Goal: Task Accomplishment & Management: Complete application form

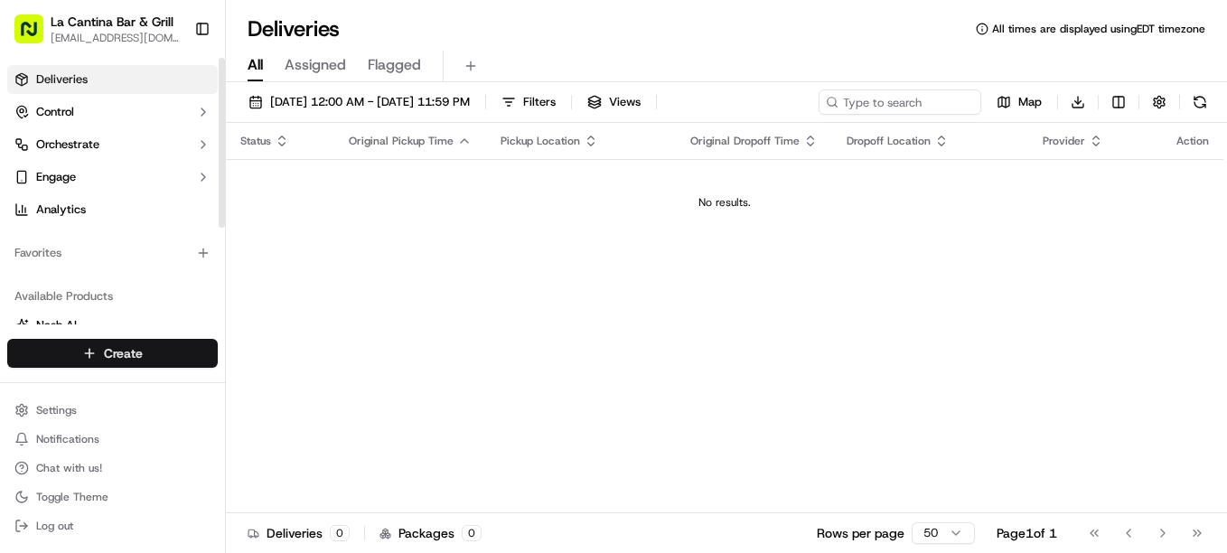
click at [156, 347] on html "La Cantina Bar & Grill [EMAIL_ADDRESS][DOMAIN_NAME] Toggle Sidebar Deliveries C…" at bounding box center [613, 276] width 1227 height 553
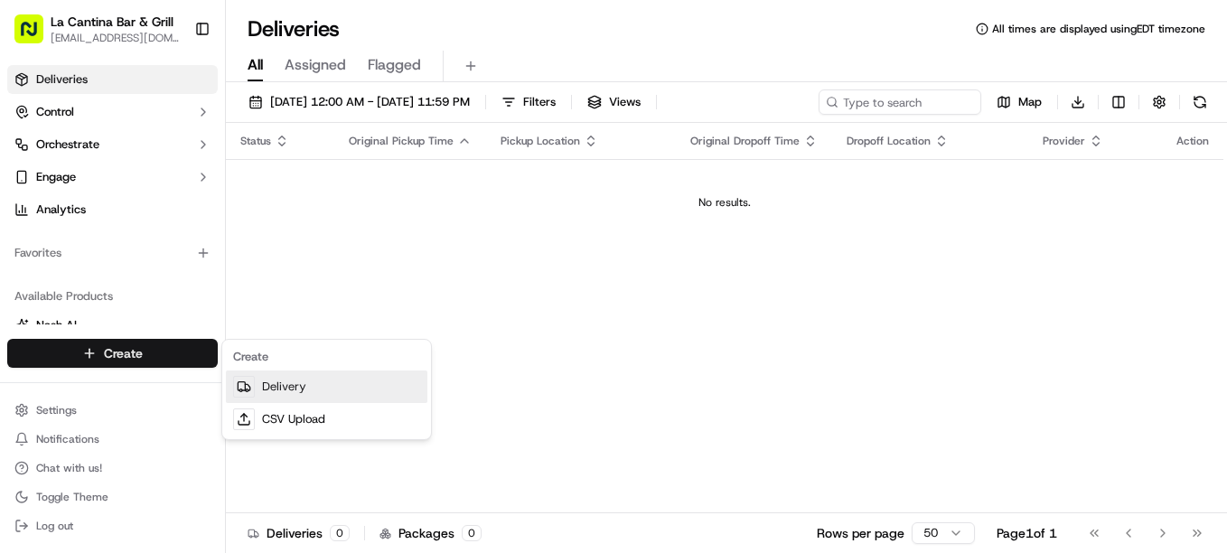
click at [275, 378] on link "Delivery" at bounding box center [327, 387] width 202 height 33
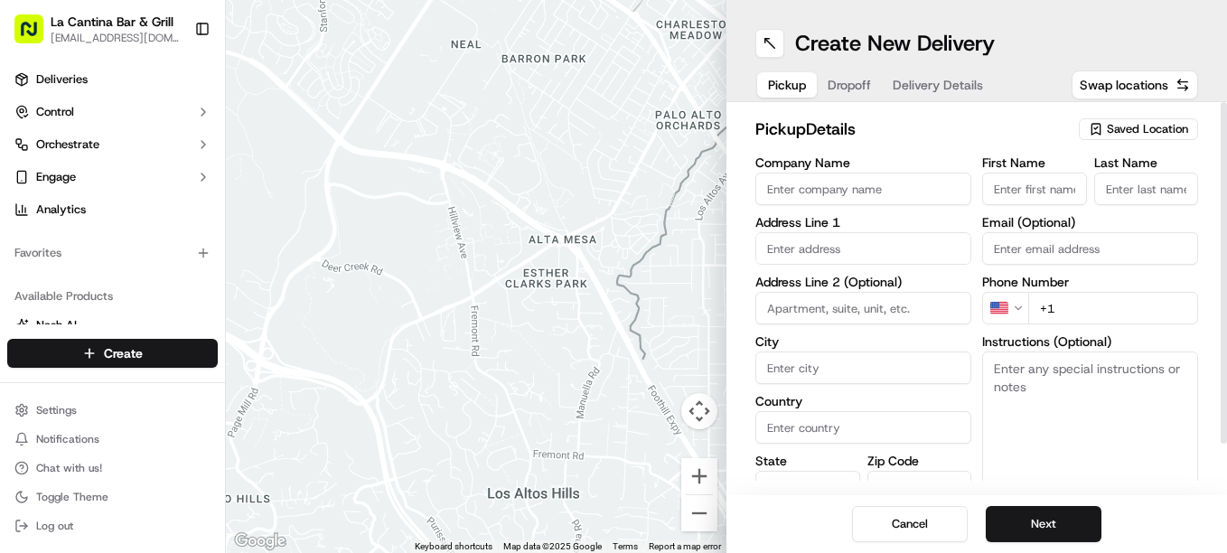
click at [835, 194] on input "Company Name" at bounding box center [863, 189] width 216 height 33
type input "La Cantina Bar & Grill"
click at [999, 179] on input "First Name" at bounding box center [1034, 189] width 105 height 33
type input "[PERSON_NAME]"
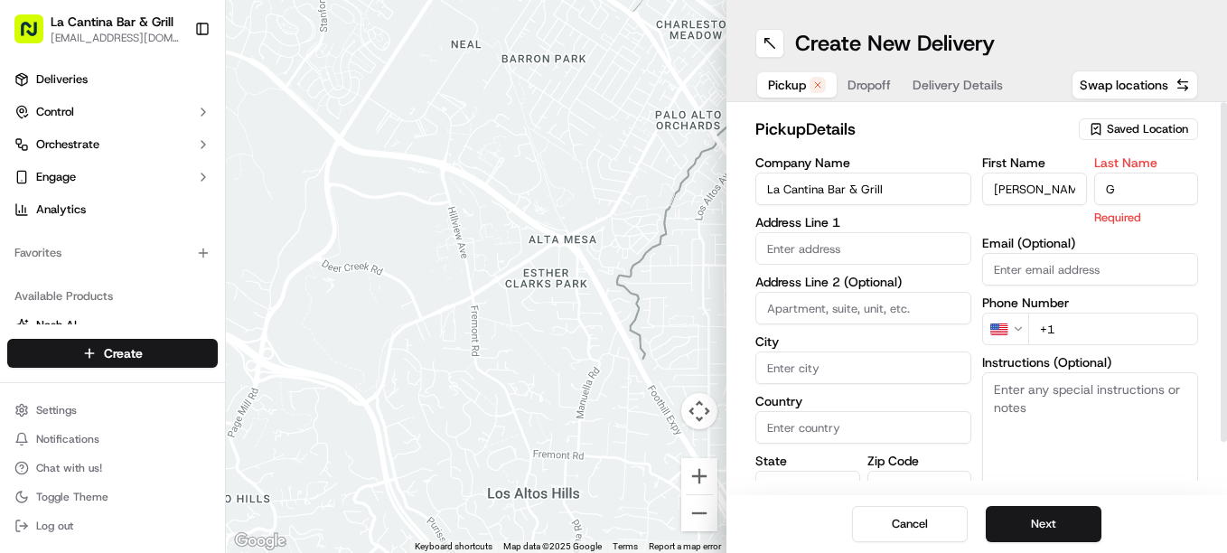
type input "G"
click at [852, 253] on input "text" at bounding box center [863, 248] width 216 height 33
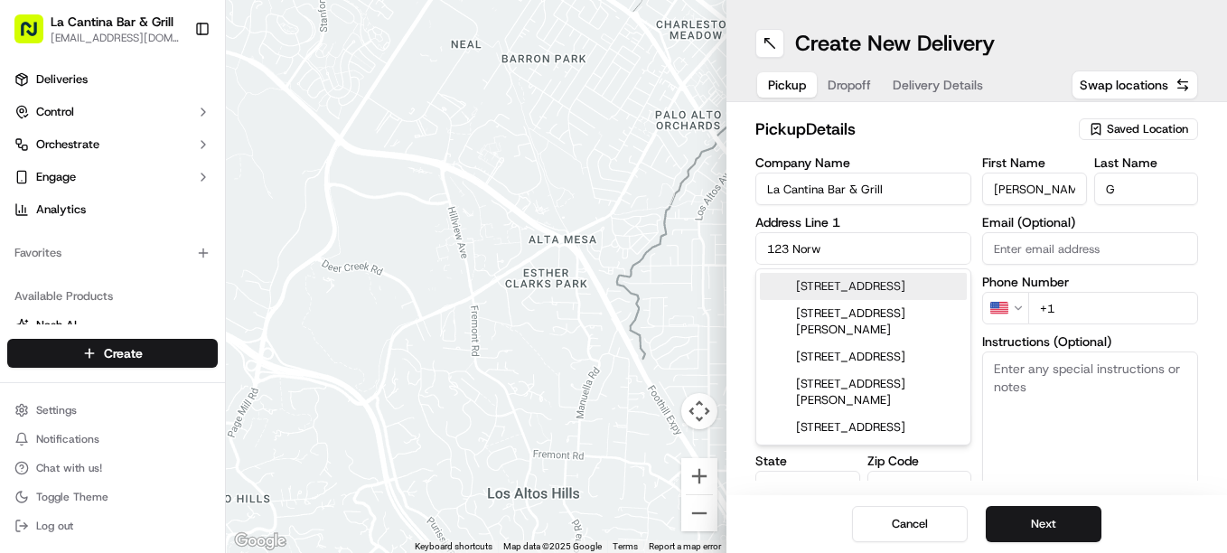
click at [853, 289] on div "123 Norwich Road, Plainfield, CT" at bounding box center [863, 286] width 207 height 27
type input "[STREET_ADDRESS]"
type input "Plainfield"
type input "United States"
type input "CT"
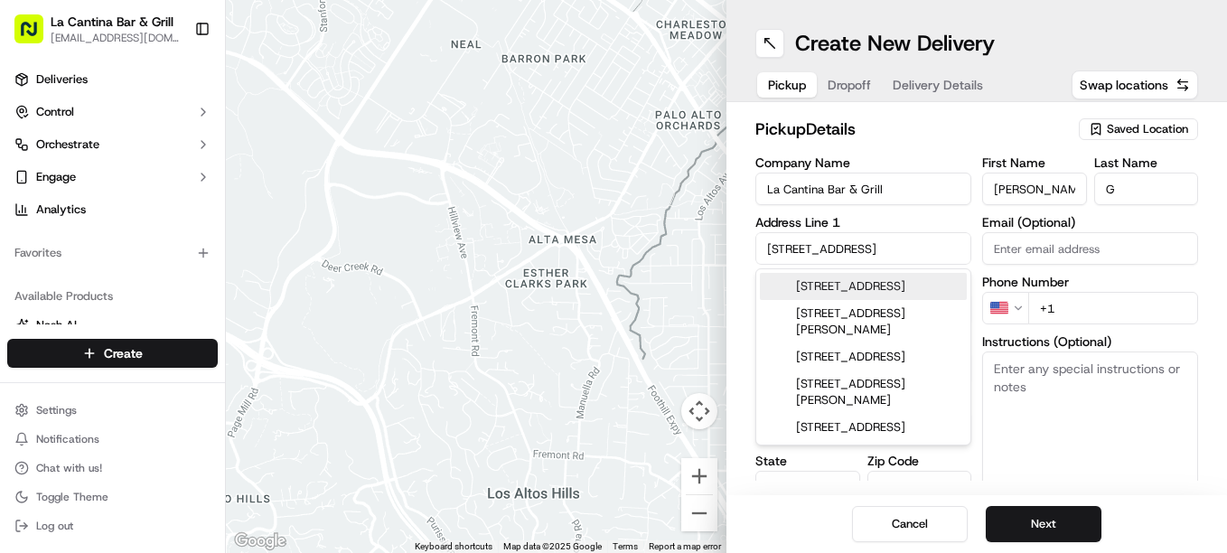
type input "06374"
type input "123 Norwich Road"
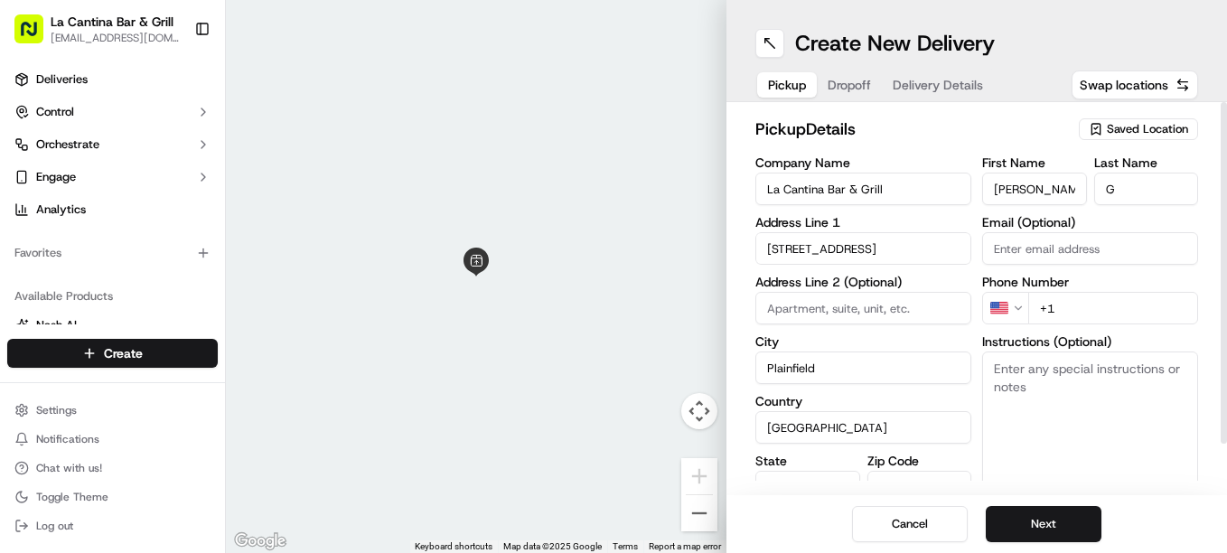
click at [1102, 294] on input "+1" at bounding box center [1113, 308] width 170 height 33
type input "+1 860 317 1117"
click at [1015, 529] on button "Next" at bounding box center [1044, 524] width 116 height 36
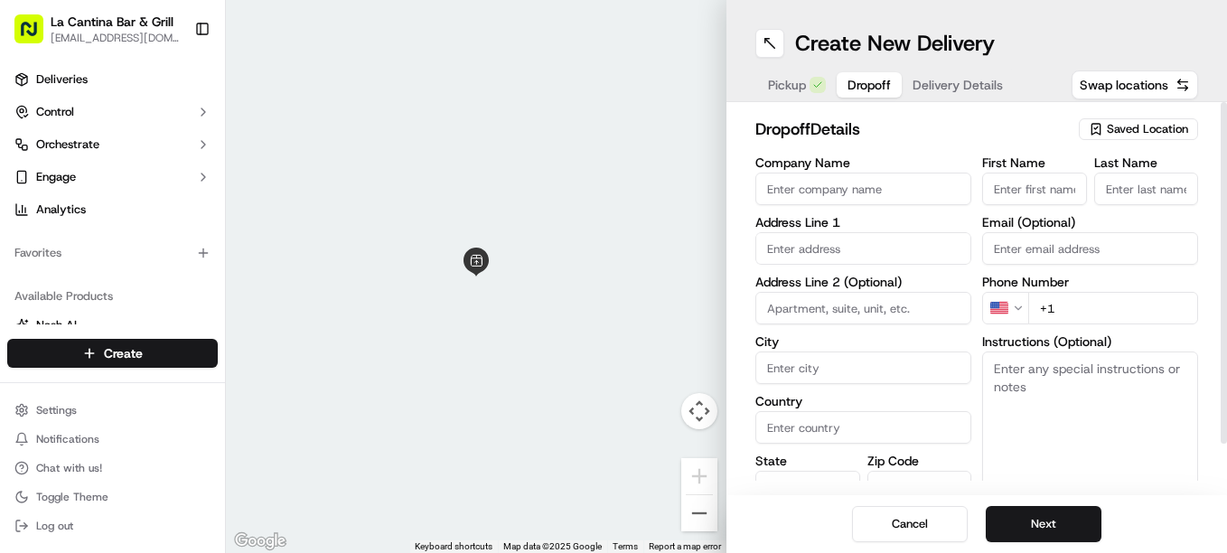
click at [1018, 178] on input "First Name" at bounding box center [1034, 189] width 105 height 33
type input "Victoria"
type input "78"
type input "United States"
type input "Francoeur"
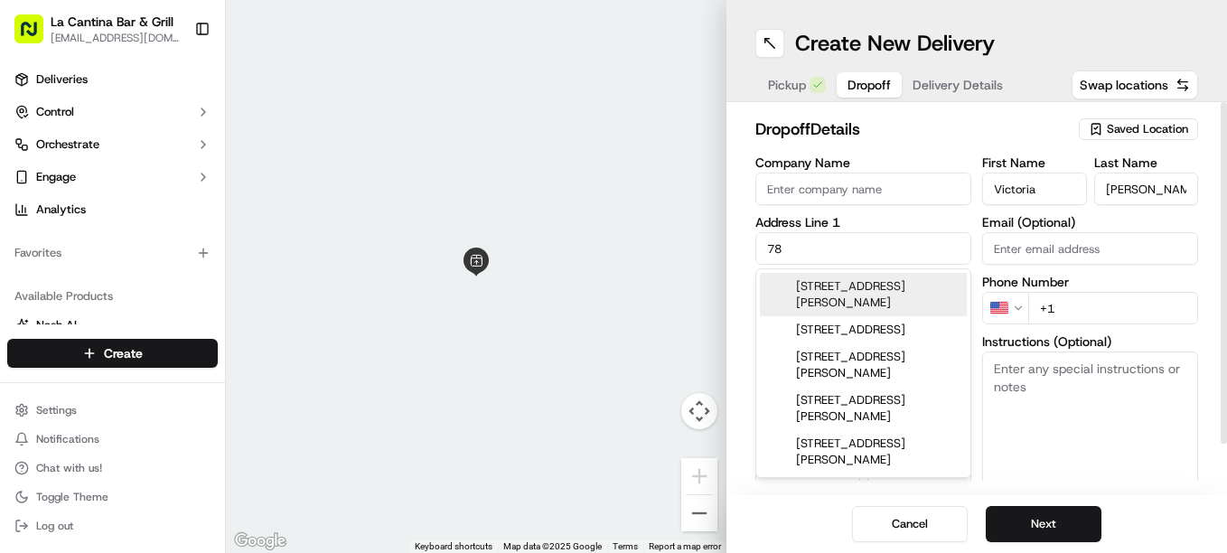
type input "Victoria"
click at [904, 244] on input "78" at bounding box center [863, 248] width 216 height 33
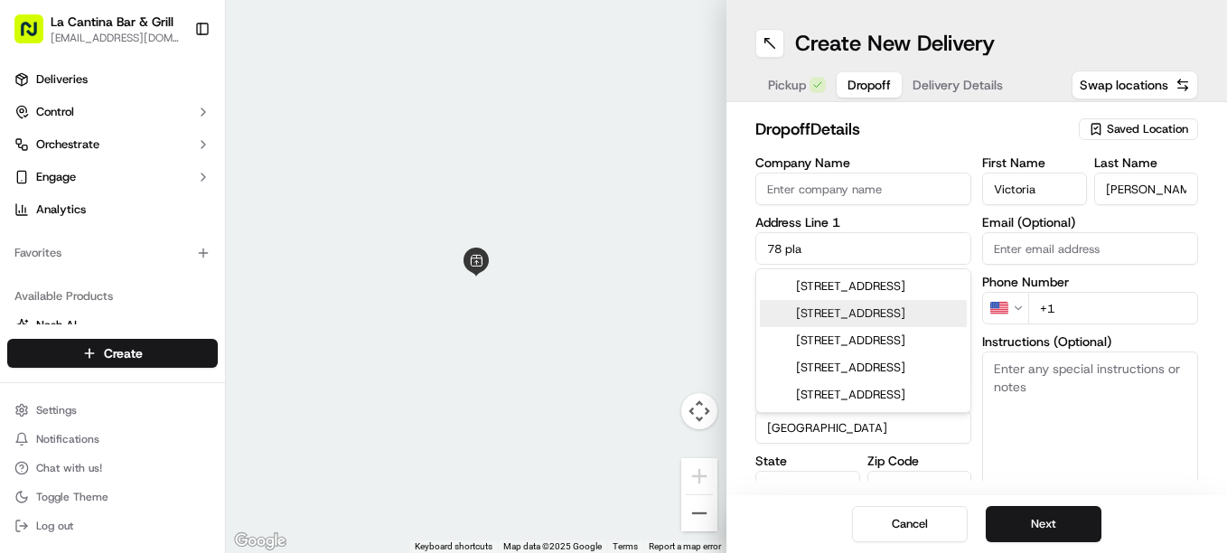
click at [891, 327] on div "78 Plainfield Pike, Plainfield, CT" at bounding box center [863, 313] width 207 height 27
type input "78 Plainfield Pike, Plainfield, CT 06374, USA"
type input "Plainfield"
type input "CT"
type input "06374"
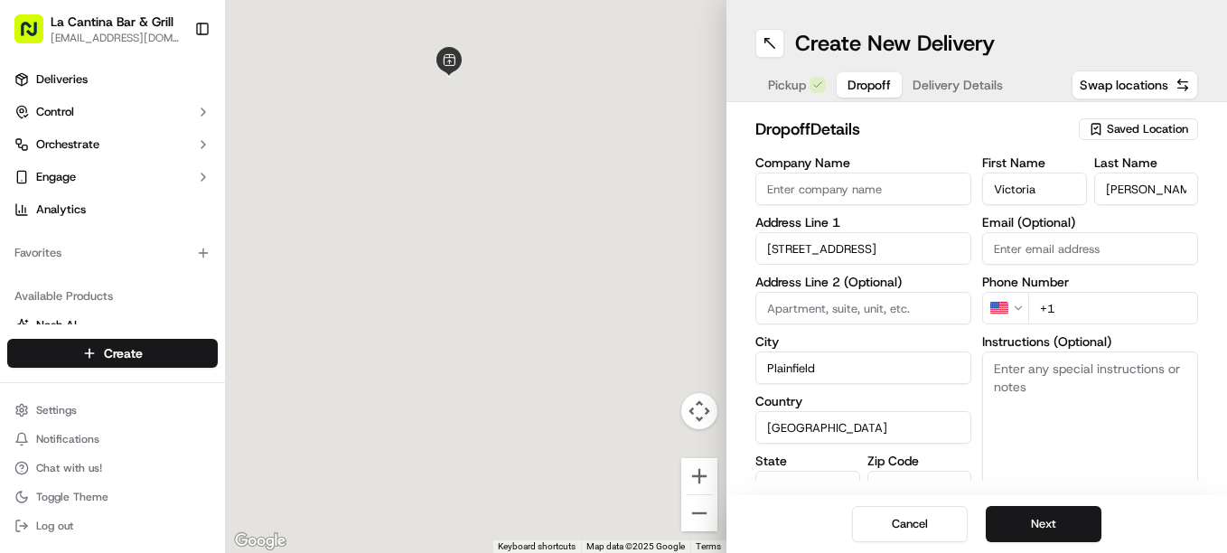
type input "78 Plainfield Pike"
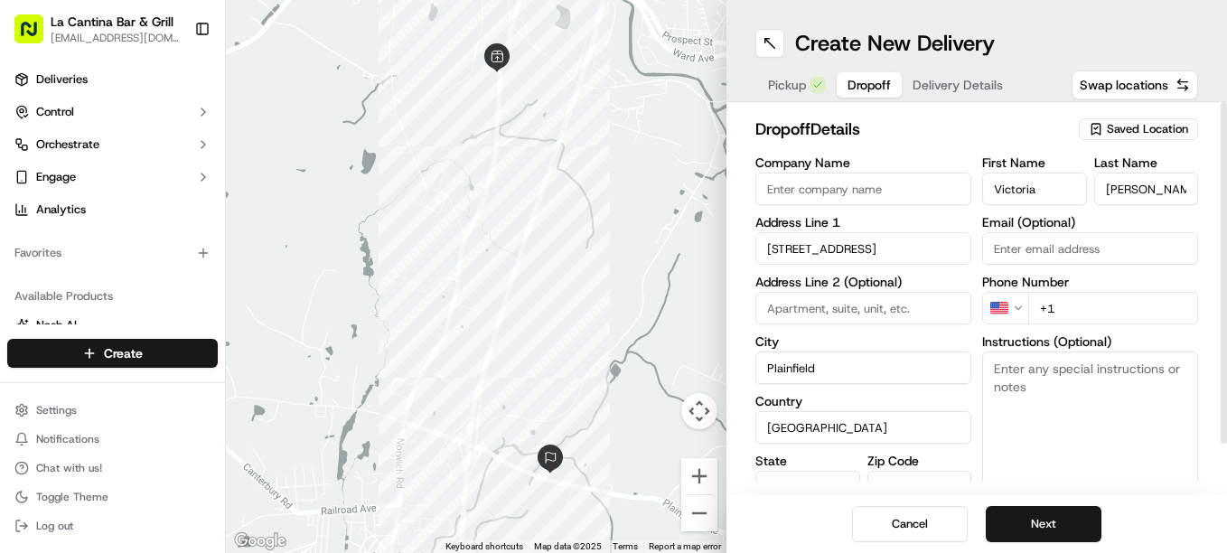
click at [1072, 319] on input "+1" at bounding box center [1113, 308] width 170 height 33
type input "+1 860 859 7253"
click at [1009, 527] on button "Next" at bounding box center [1044, 524] width 116 height 36
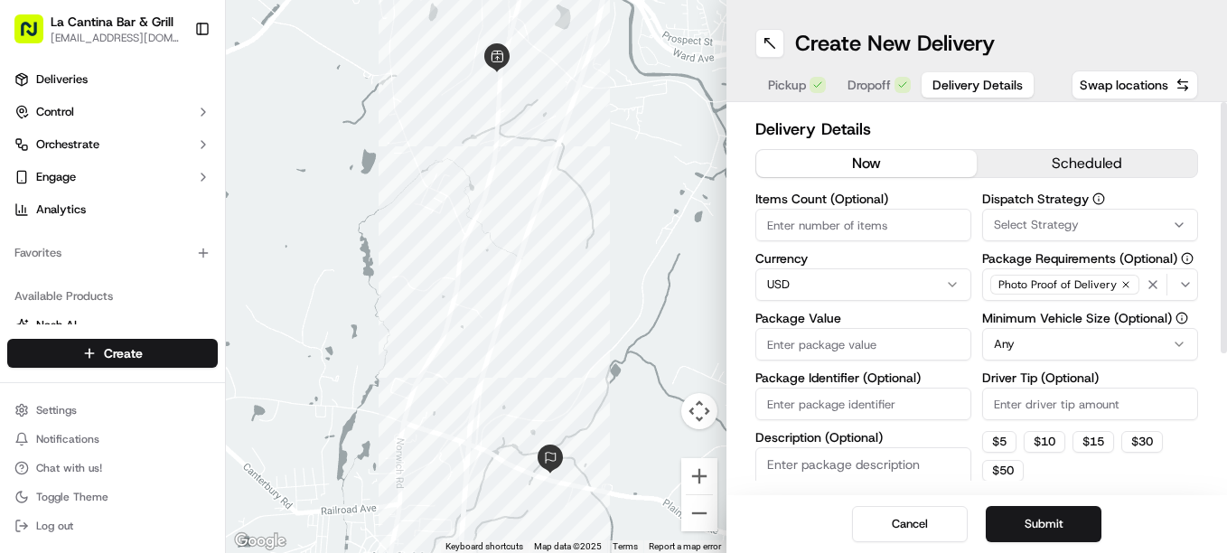
click at [877, 343] on input "Package Value" at bounding box center [863, 344] width 216 height 33
type input "37.01"
click at [1007, 397] on input "Driver Tip (Optional)" at bounding box center [1090, 404] width 216 height 33
type input "3.30"
click at [1081, 525] on button "Submit" at bounding box center [1044, 524] width 116 height 36
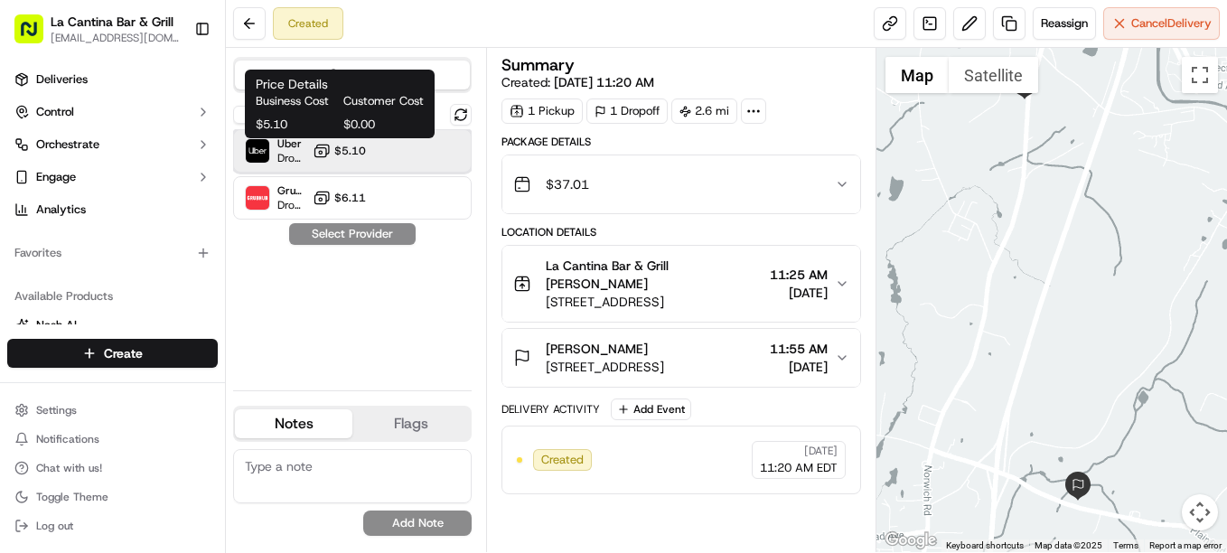
click at [386, 152] on div "Uber Dropoff ETA 26 minutes $5.10" at bounding box center [352, 150] width 239 height 43
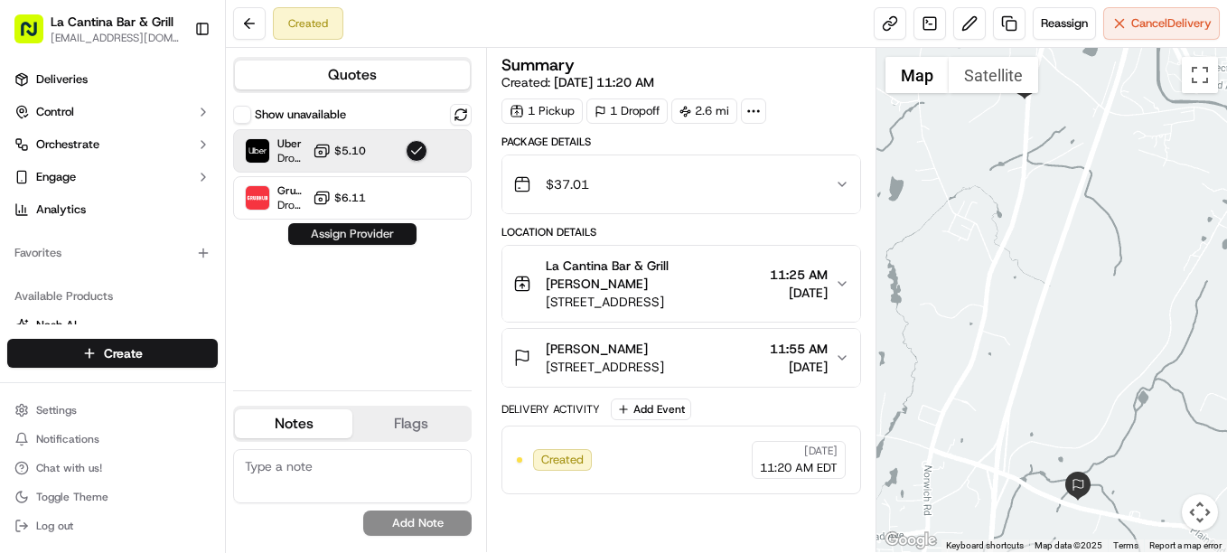
click at [377, 231] on button "Assign Provider" at bounding box center [352, 234] width 128 height 22
